Goal: Find specific page/section: Find specific page/section

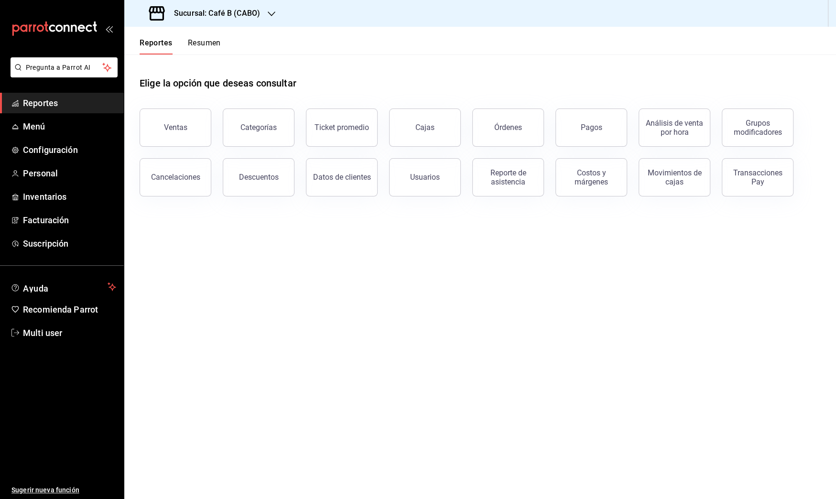
click at [215, 42] on button "Resumen" at bounding box center [204, 46] width 33 height 16
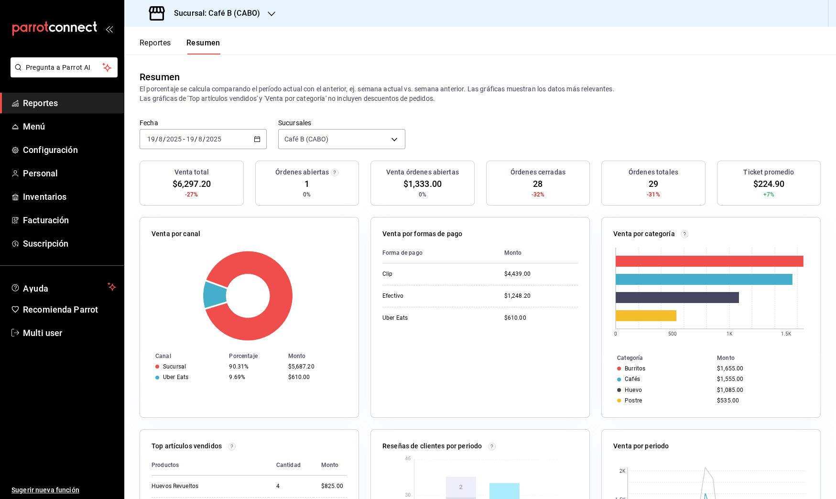
click at [159, 46] on button "Reportes" at bounding box center [156, 46] width 32 height 16
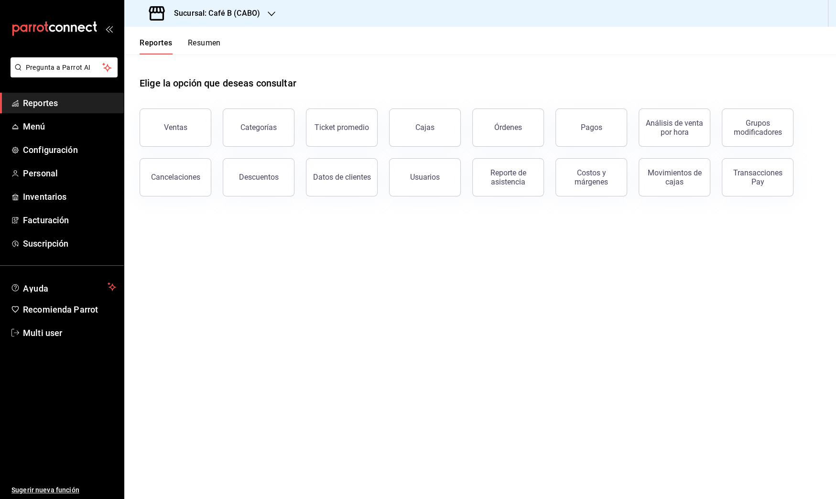
click at [203, 45] on button "Resumen" at bounding box center [204, 46] width 33 height 16
